Goal: Task Accomplishment & Management: Use online tool/utility

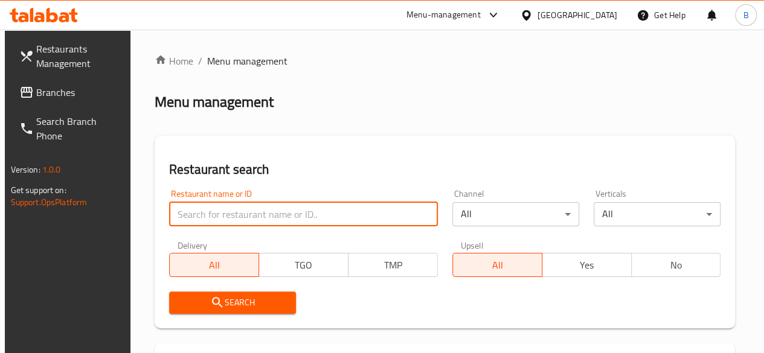
click at [253, 224] on input "search" at bounding box center [303, 214] width 269 height 24
type input "ricotta"
click button "Search" at bounding box center [232, 303] width 127 height 22
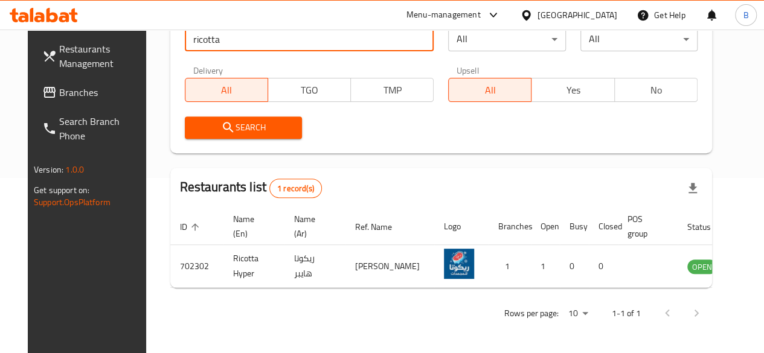
scroll to position [190, 0]
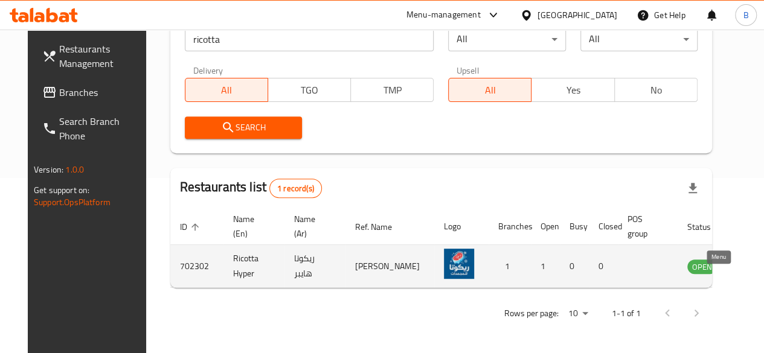
click at [751, 265] on icon "enhanced table" at bounding box center [757, 267] width 13 height 10
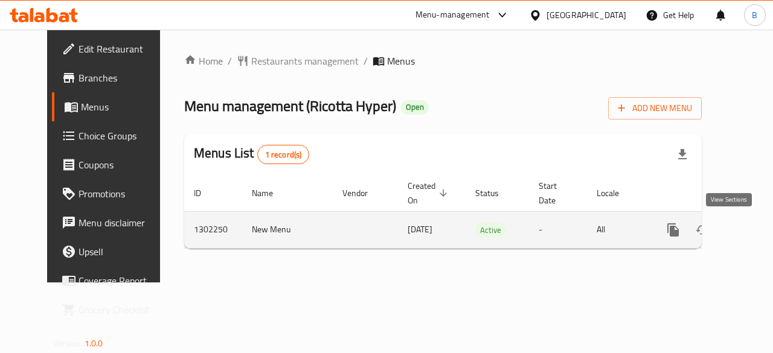
click at [753, 227] on icon "enhanced table" at bounding box center [760, 230] width 14 height 14
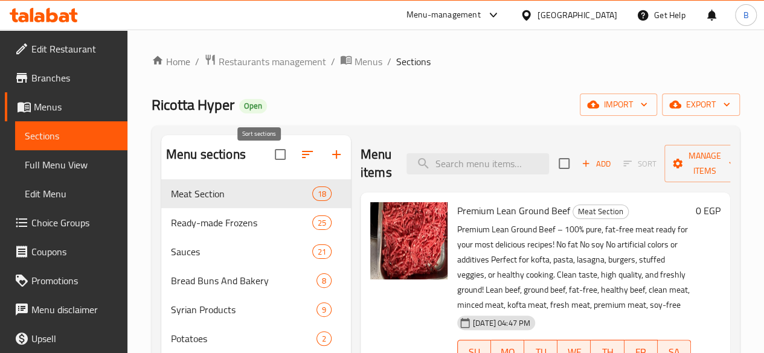
click at [302, 158] on icon "button" at bounding box center [307, 154] width 11 height 7
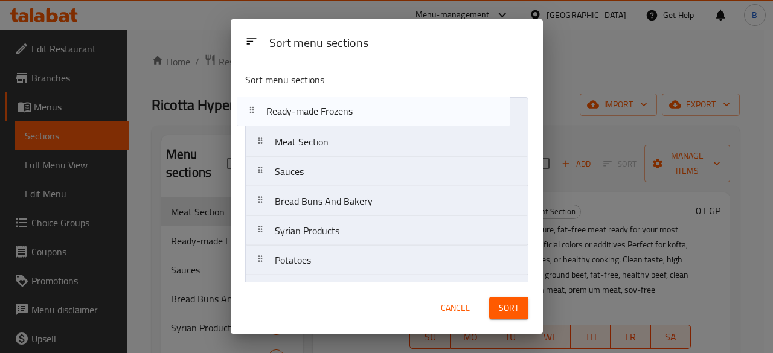
drag, startPoint x: 339, startPoint y: 146, endPoint x: 332, endPoint y: 112, distance: 35.3
click at [332, 112] on nav "Meat Section Ready-made Frozens Sauces Bread Buns And Bakery Syrian Products Po…" at bounding box center [386, 349] width 283 height 504
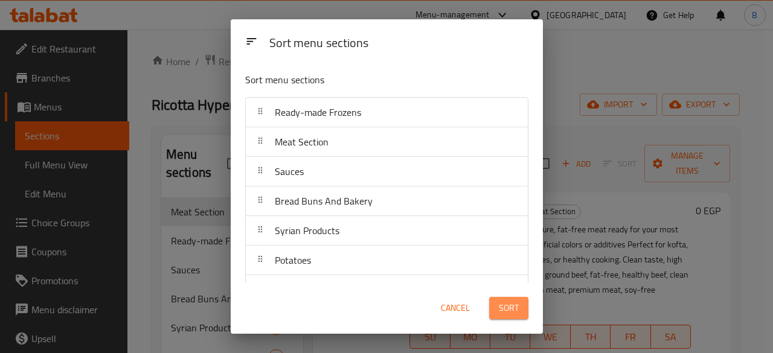
click at [506, 307] on span "Sort" at bounding box center [509, 308] width 20 height 15
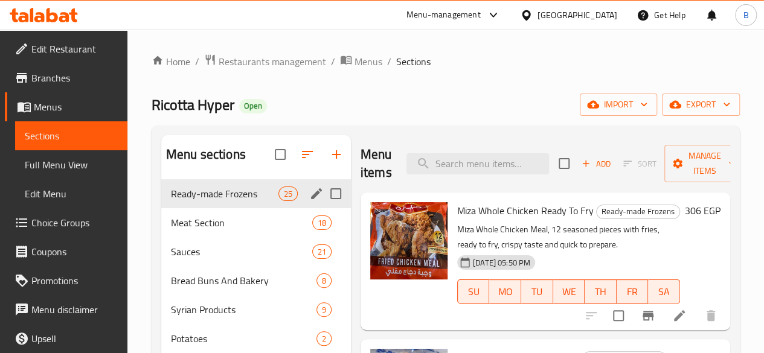
click at [323, 207] on input "Menu sections" at bounding box center [335, 193] width 25 height 25
checkbox input "true"
click at [623, 169] on span "Sort" at bounding box center [639, 164] width 33 height 14
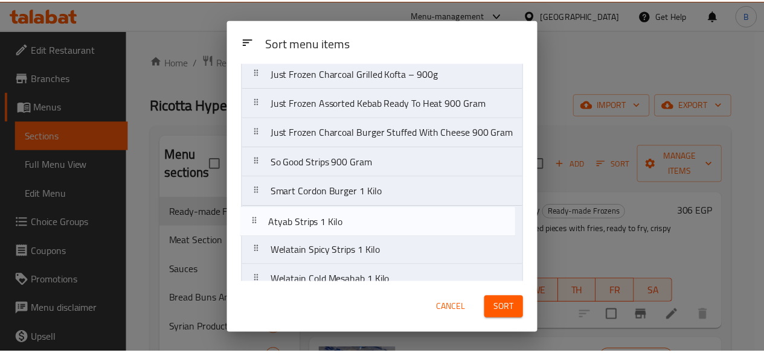
scroll to position [306, 0]
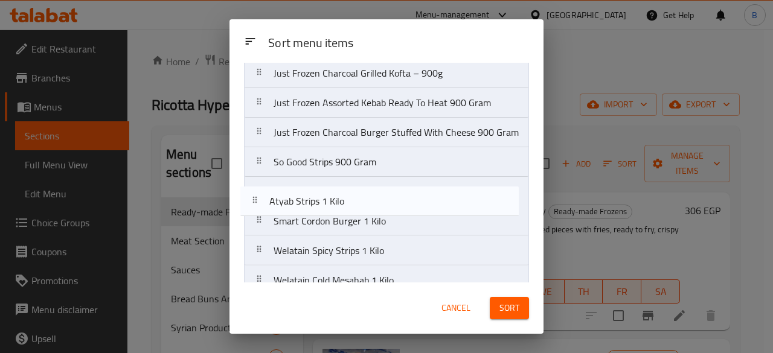
drag, startPoint x: 428, startPoint y: 241, endPoint x: 425, endPoint y: 204, distance: 37.5
click at [425, 204] on nav "Miza Whole Chicken Ready To Fry Smart Friesks Potatoes – 1KG Just Fresh – Saver…" at bounding box center [386, 162] width 285 height 741
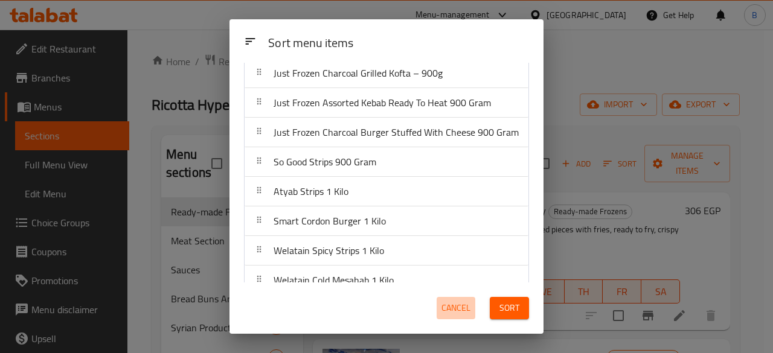
click at [464, 304] on span "Cancel" at bounding box center [456, 308] width 29 height 15
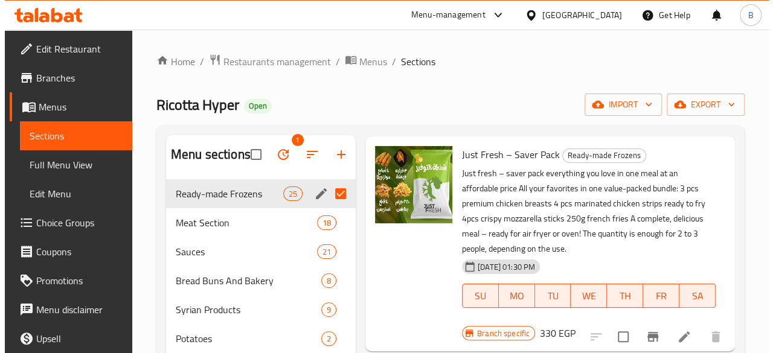
scroll to position [0, 0]
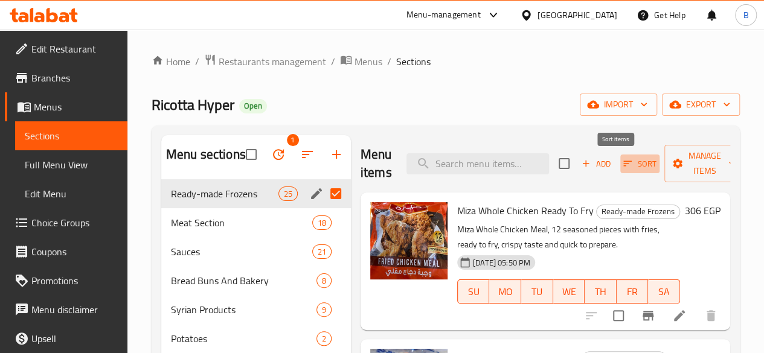
click at [622, 168] on icon "button" at bounding box center [627, 163] width 11 height 11
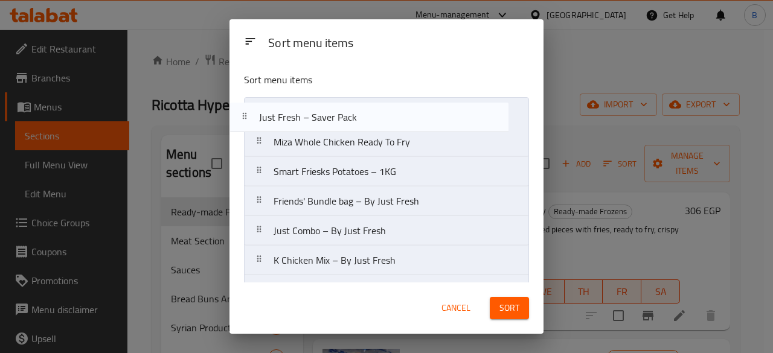
drag, startPoint x: 435, startPoint y: 169, endPoint x: 422, endPoint y: 112, distance: 58.3
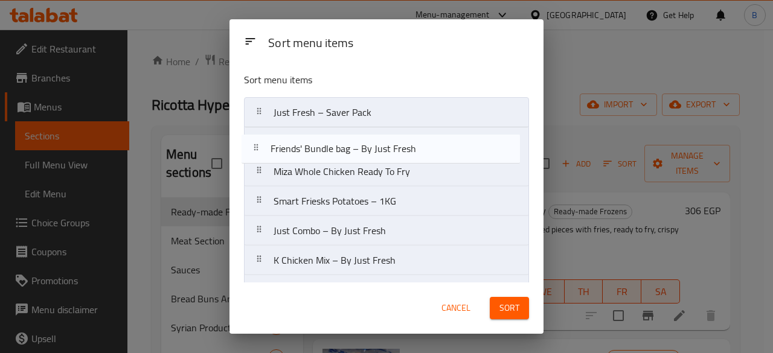
drag, startPoint x: 390, startPoint y: 198, endPoint x: 389, endPoint y: 135, distance: 62.2
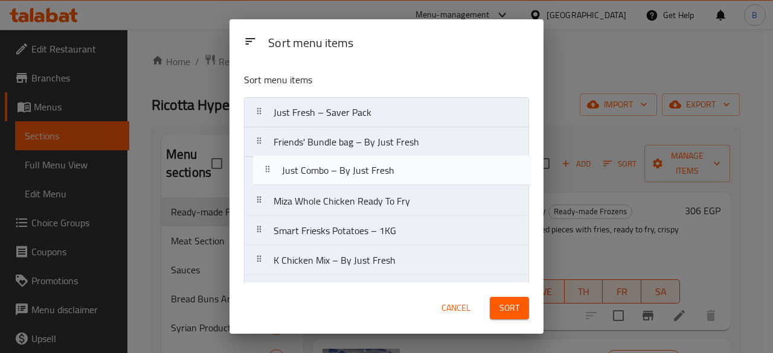
drag, startPoint x: 360, startPoint y: 223, endPoint x: 370, endPoint y: 160, distance: 63.7
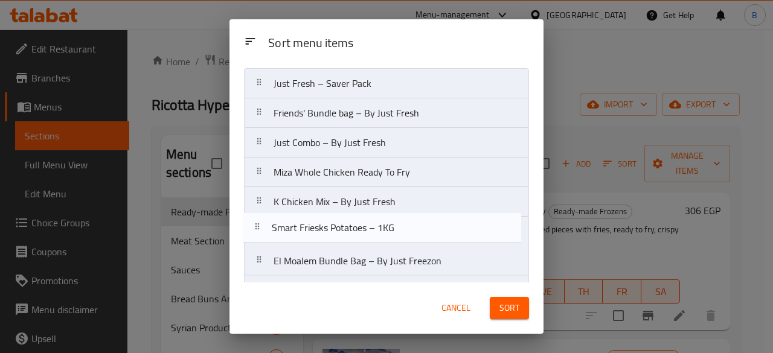
scroll to position [32, 0]
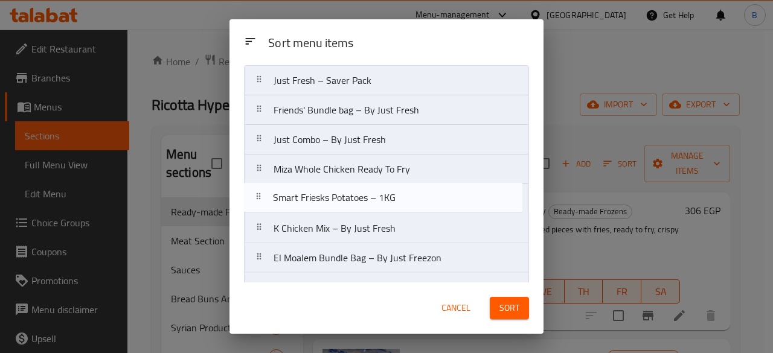
drag, startPoint x: 365, startPoint y: 222, endPoint x: 365, endPoint y: 185, distance: 36.9
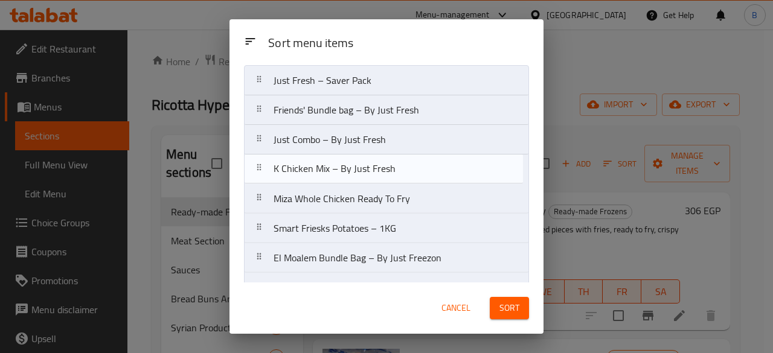
drag, startPoint x: 363, startPoint y: 217, endPoint x: 365, endPoint y: 150, distance: 66.5
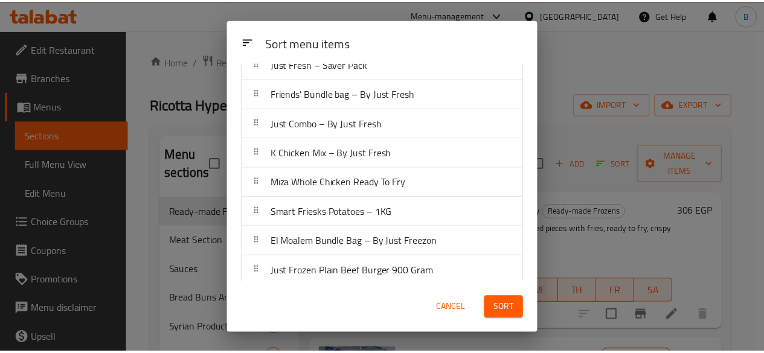
scroll to position [47, 0]
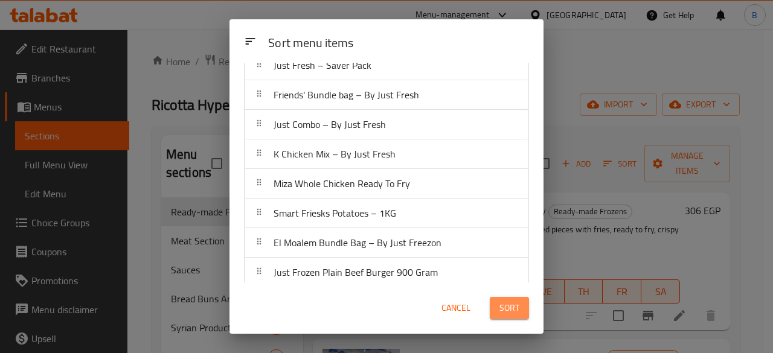
click at [509, 304] on span "Sort" at bounding box center [510, 308] width 20 height 15
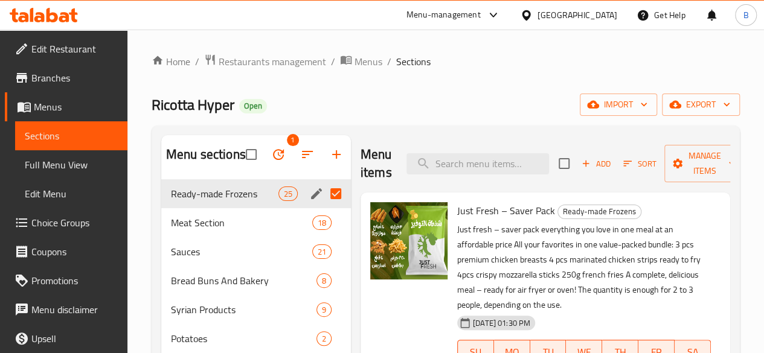
click at [481, 14] on div "Menu-management" at bounding box center [444, 15] width 74 height 14
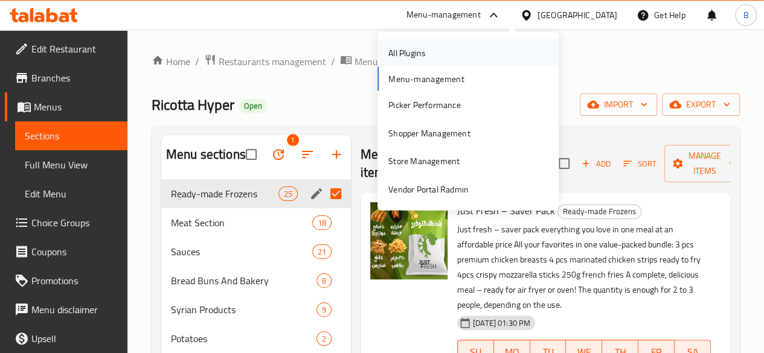
click at [439, 60] on div "All Plugins" at bounding box center [468, 53] width 181 height 28
